Goal: Navigation & Orientation: Understand site structure

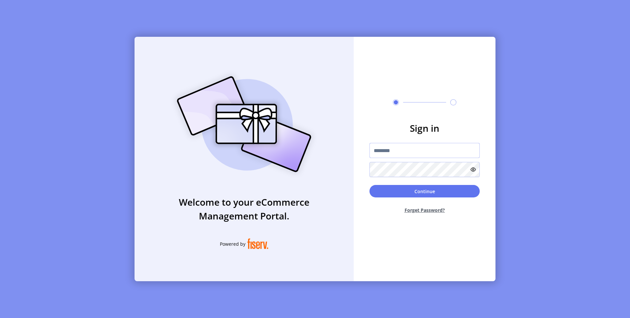
type input "**********"
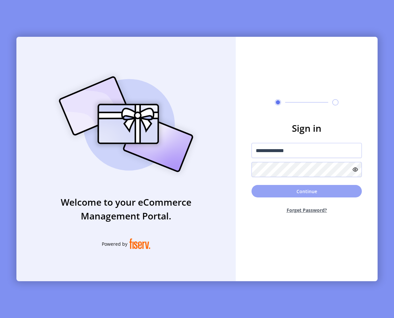
click at [293, 194] on button "Continue" at bounding box center [306, 191] width 110 height 12
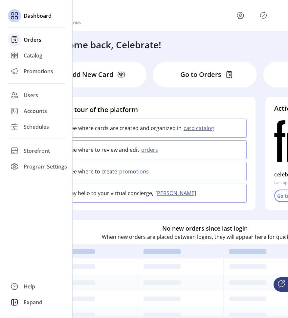
click at [34, 43] on span "Orders" at bounding box center [33, 40] width 18 height 8
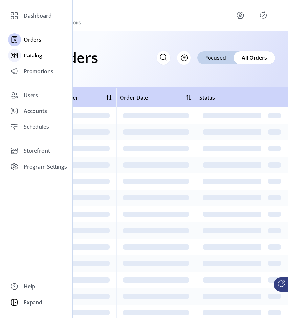
click at [31, 53] on span "Catalog" at bounding box center [33, 56] width 19 height 8
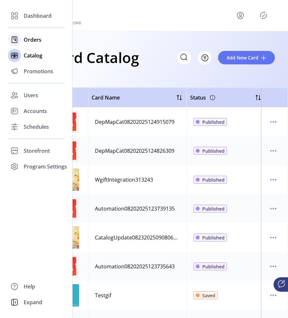
click at [19, 42] on icon at bounding box center [14, 39] width 10 height 10
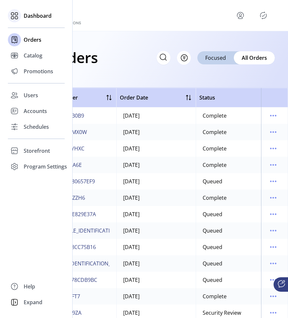
click at [27, 23] on div "Dashboard" at bounding box center [36, 16] width 57 height 16
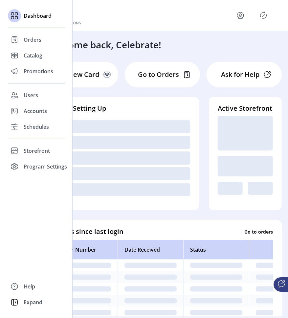
click at [32, 80] on div "Dashboard Orders Catalog Promotions Users Accounts Schedules Storefront Configu…" at bounding box center [36, 91] width 57 height 166
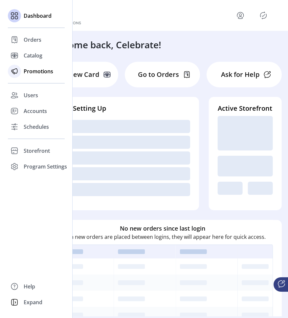
click at [33, 70] on span "Promotions" at bounding box center [39, 71] width 30 height 8
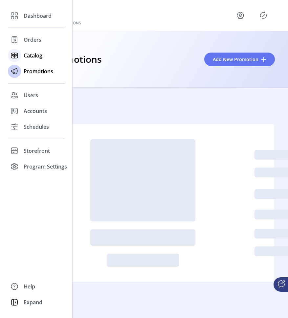
click at [35, 52] on span "Catalog" at bounding box center [33, 56] width 19 height 8
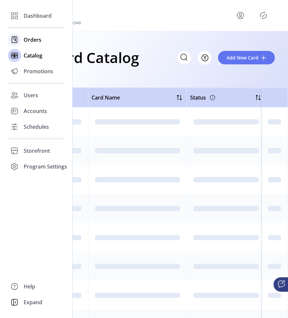
click at [35, 39] on span "Orders" at bounding box center [33, 40] width 18 height 8
